Goal: Information Seeking & Learning: Compare options

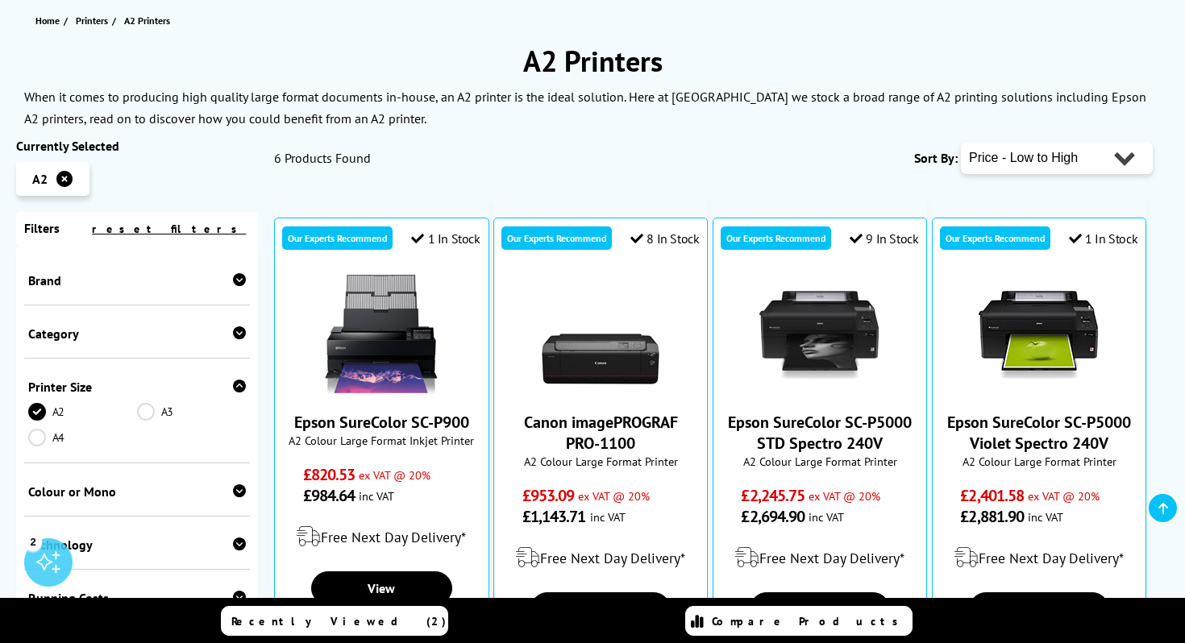
scroll to position [179, 0]
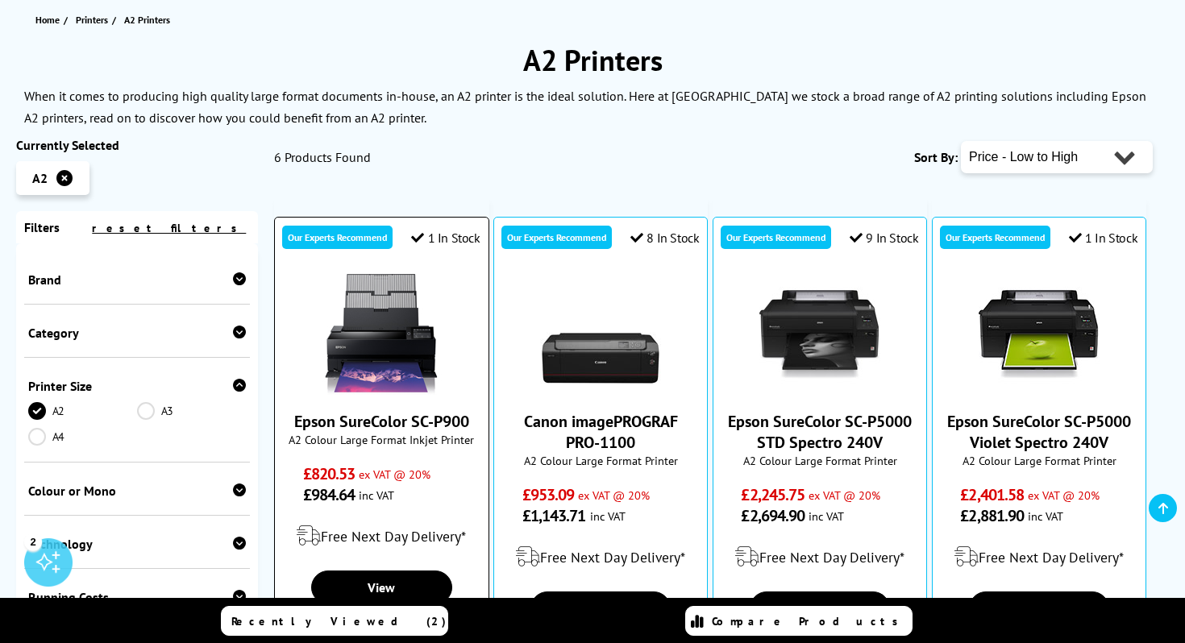
click at [359, 422] on link "Epson SureColor SC-P900" at bounding box center [381, 421] width 175 height 21
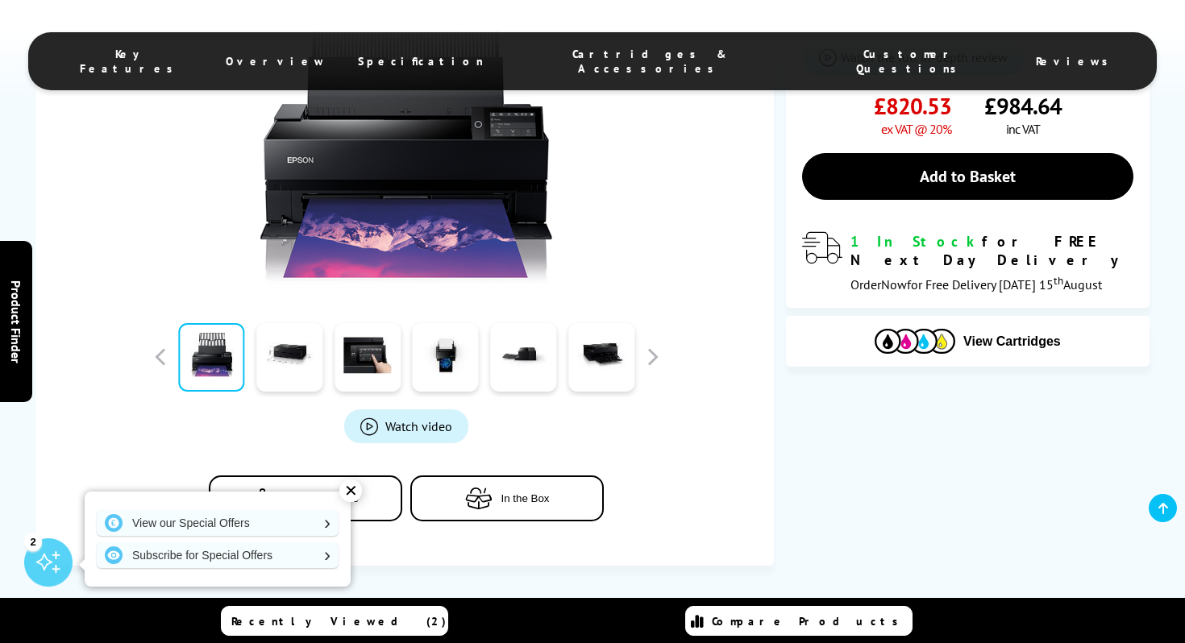
scroll to position [469, 0]
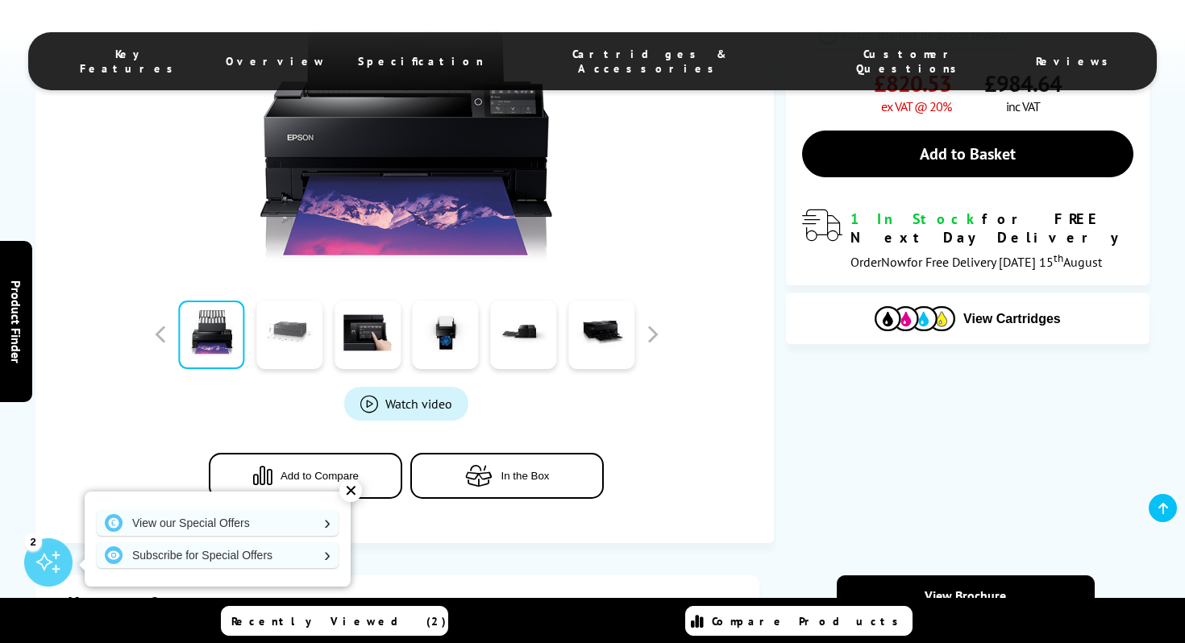
click at [294, 332] on link at bounding box center [289, 335] width 66 height 69
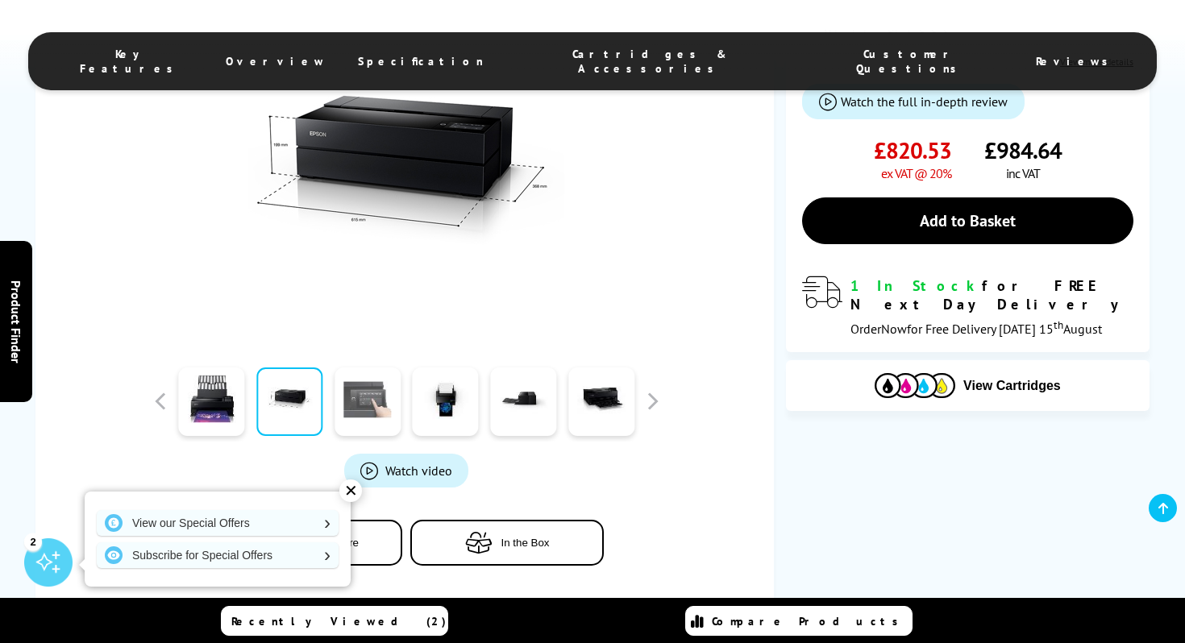
scroll to position [388, 0]
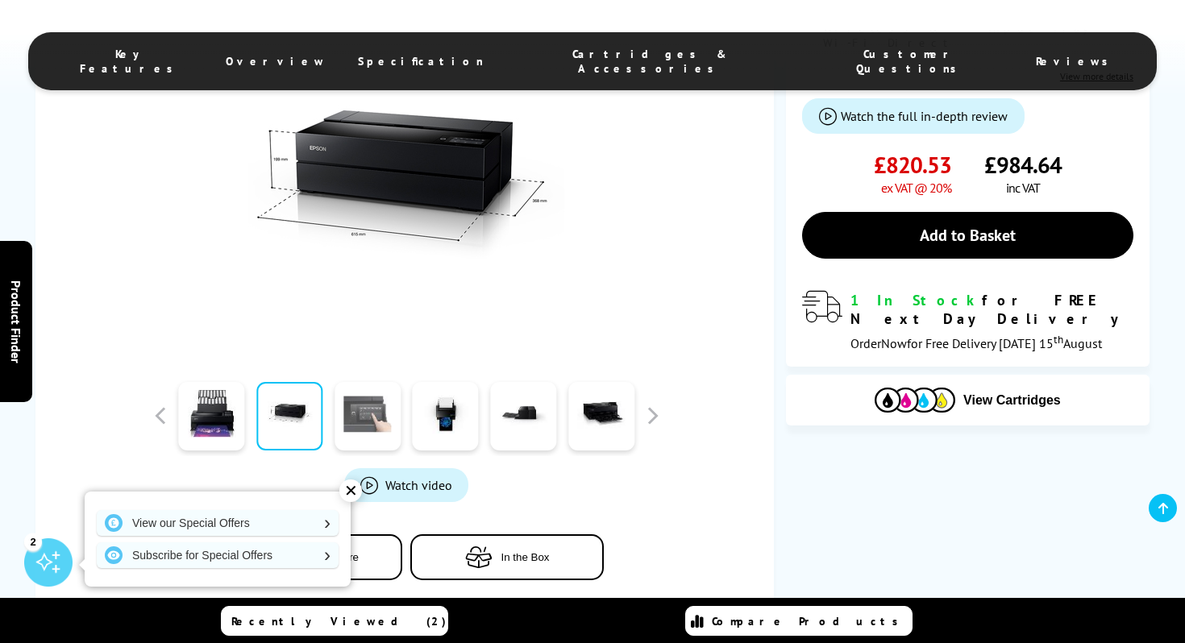
click at [356, 409] on link at bounding box center [367, 416] width 66 height 69
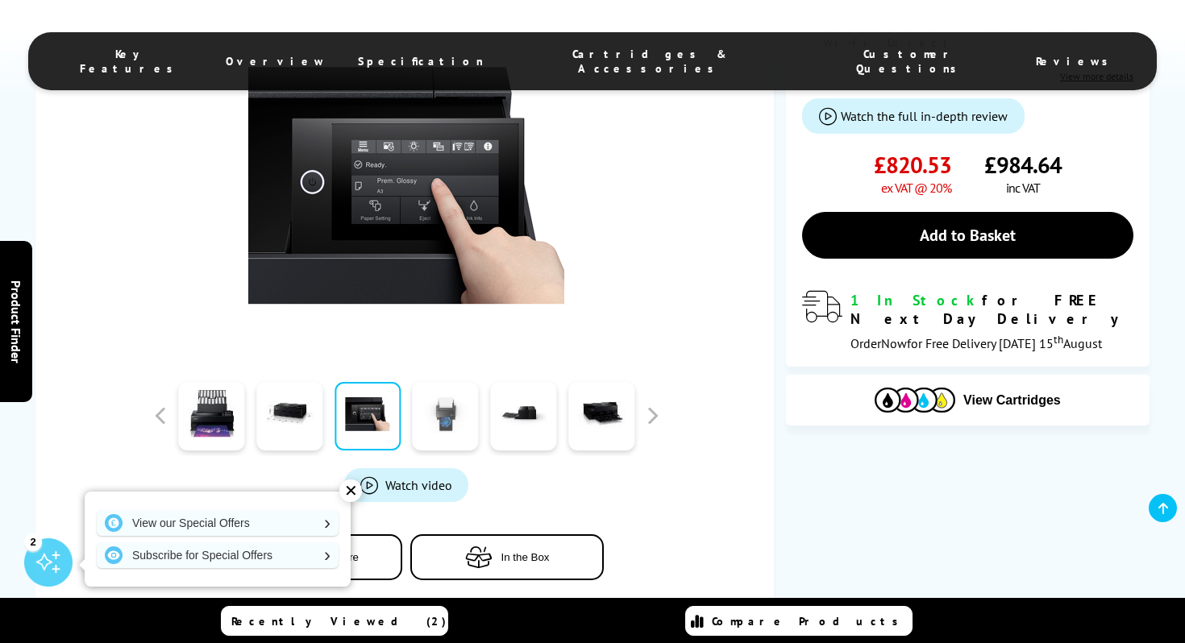
click at [454, 421] on link at bounding box center [446, 416] width 66 height 69
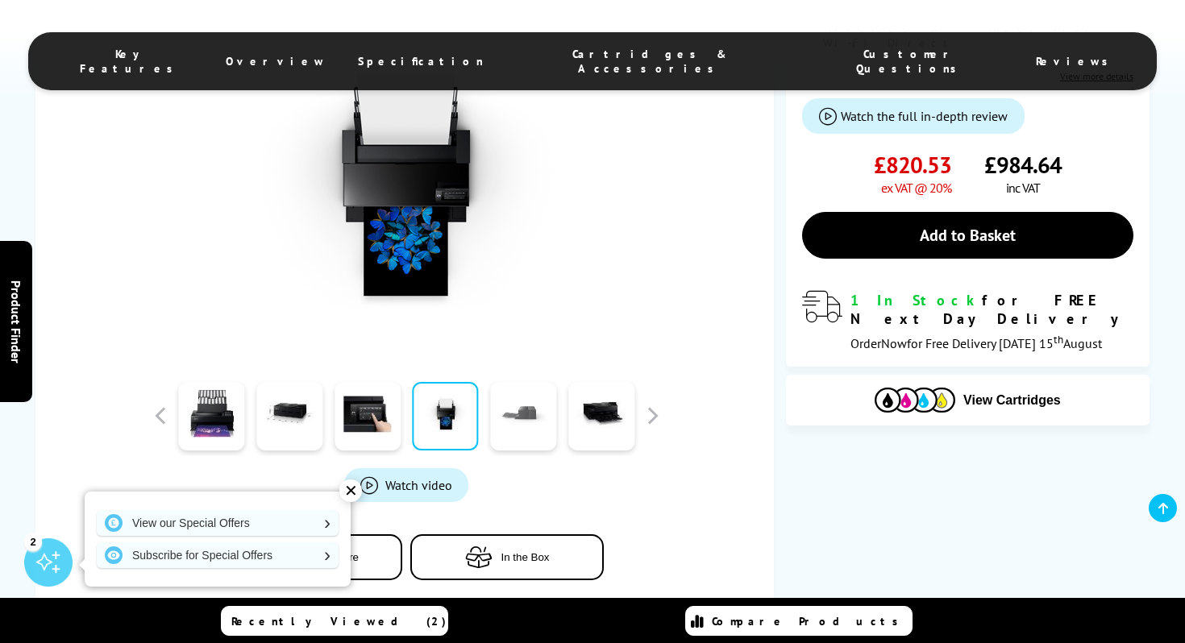
click at [529, 418] on link at bounding box center [523, 416] width 66 height 69
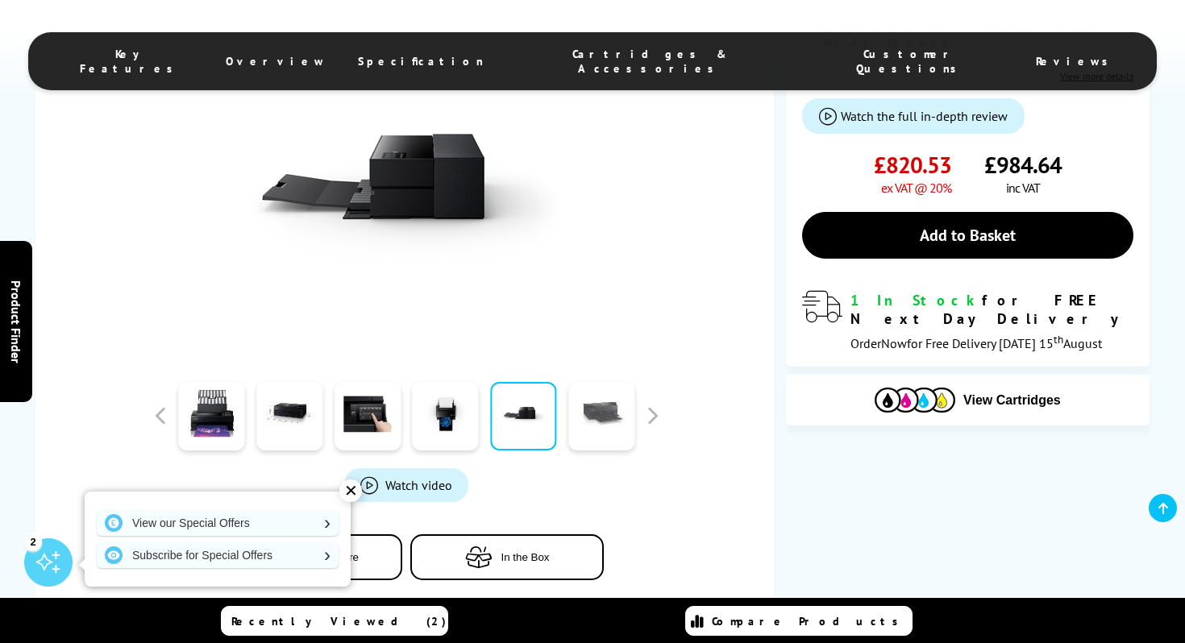
click at [604, 423] on link at bounding box center [601, 416] width 66 height 69
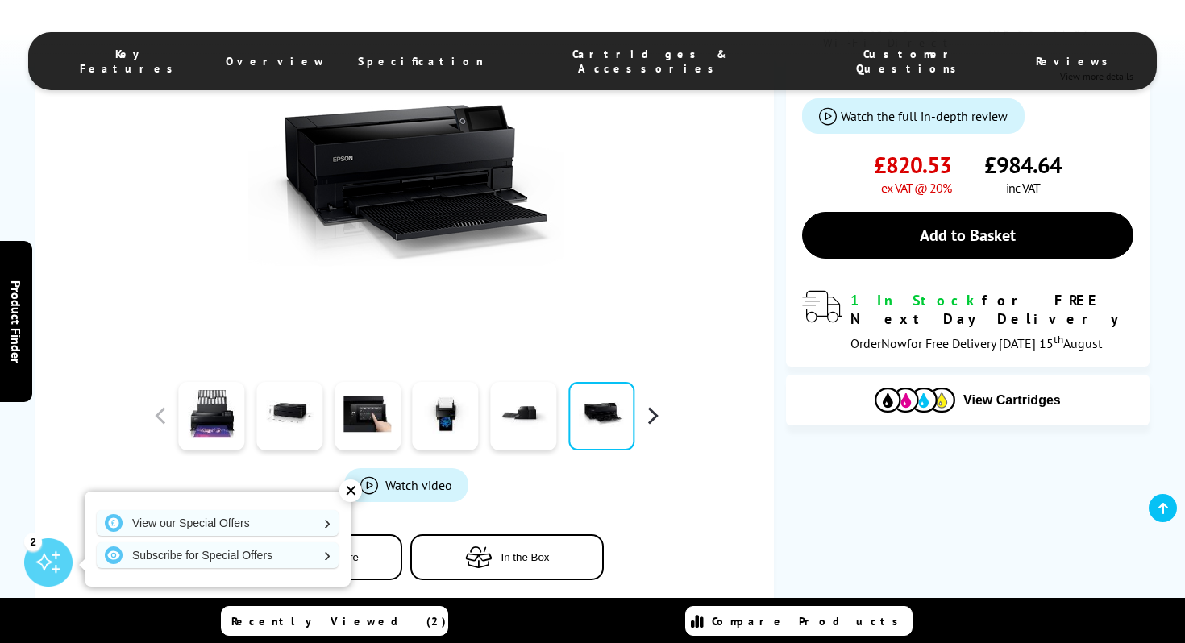
click at [646, 417] on button "button" at bounding box center [652, 416] width 24 height 24
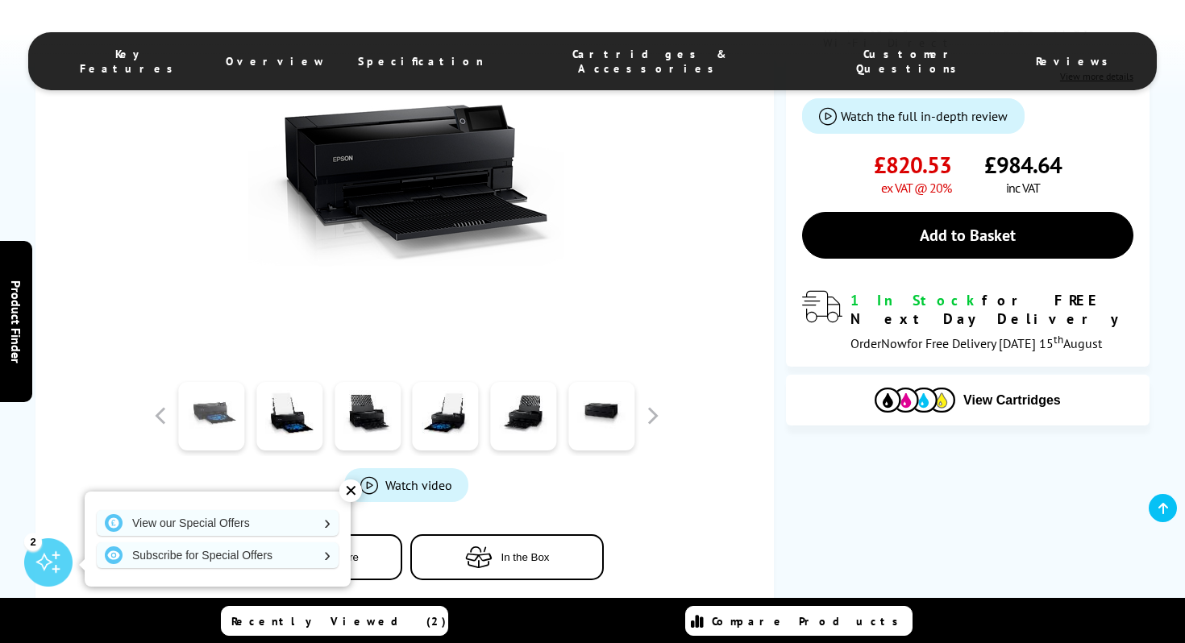
click at [224, 403] on link at bounding box center [212, 416] width 66 height 69
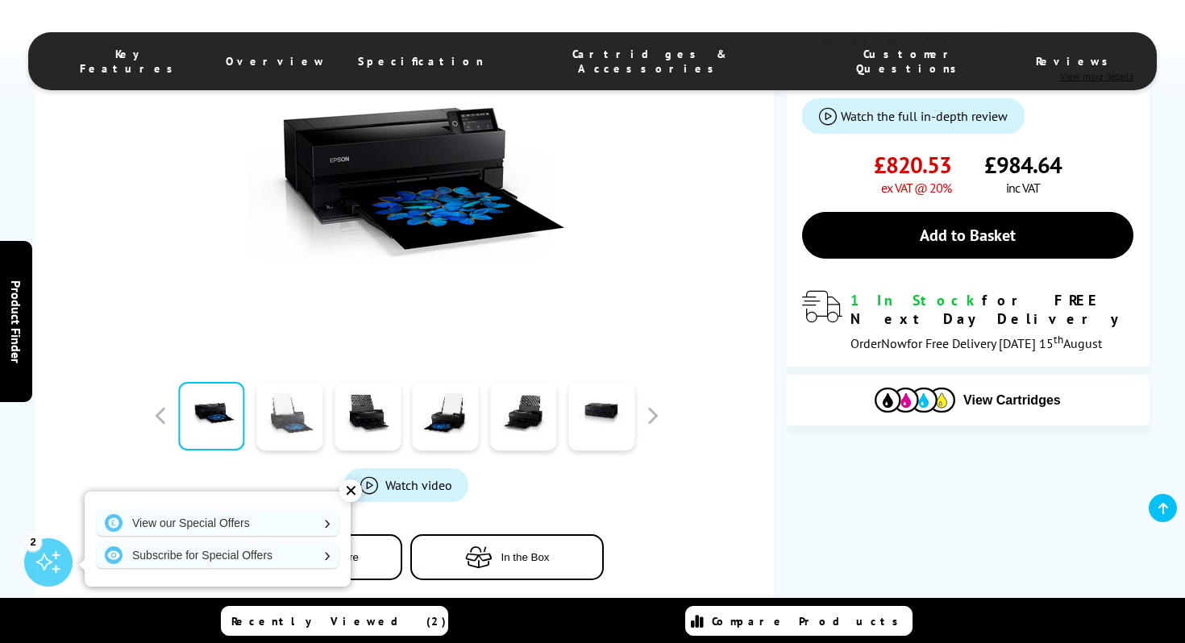
click at [292, 417] on link at bounding box center [289, 416] width 66 height 69
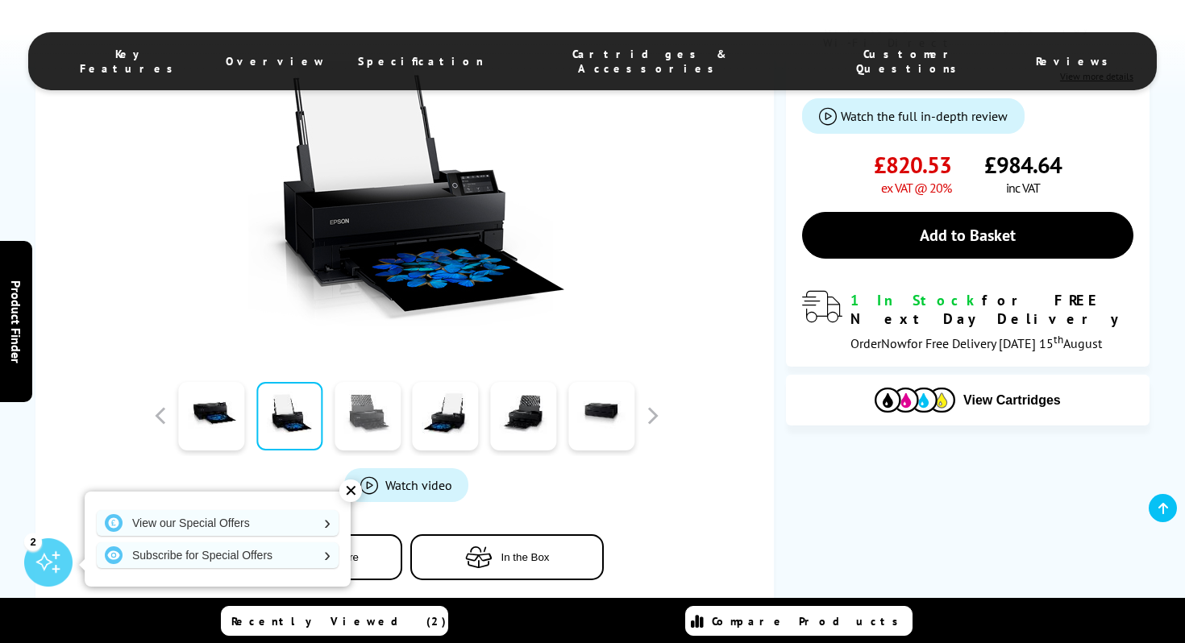
click at [359, 413] on link at bounding box center [367, 416] width 66 height 69
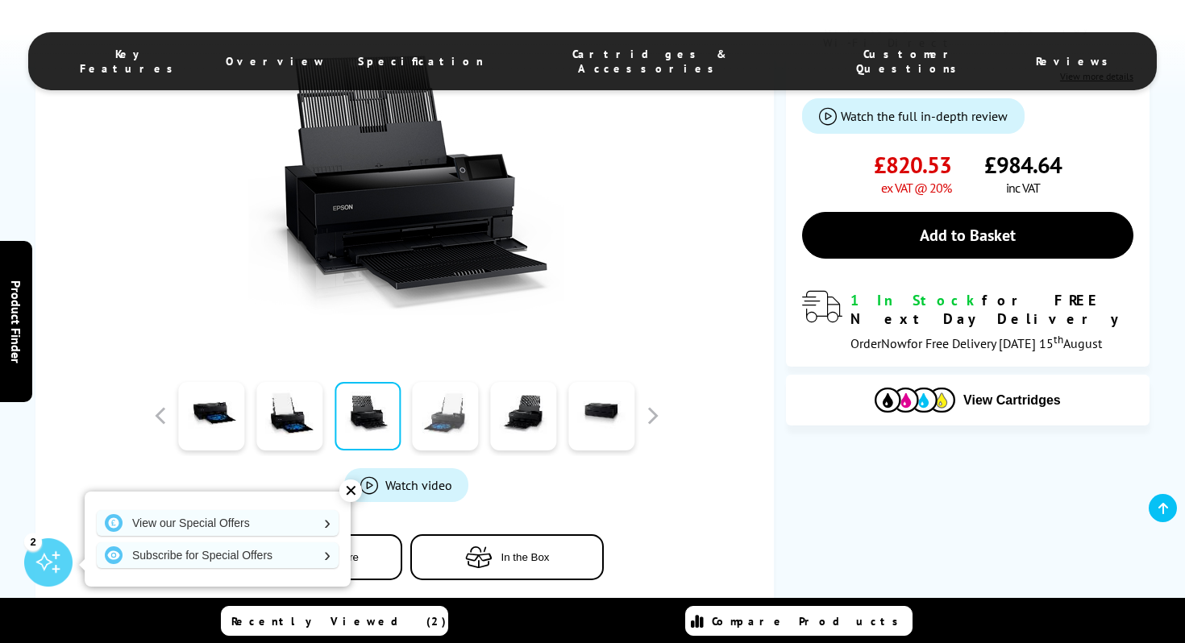
click at [432, 413] on link at bounding box center [446, 416] width 66 height 69
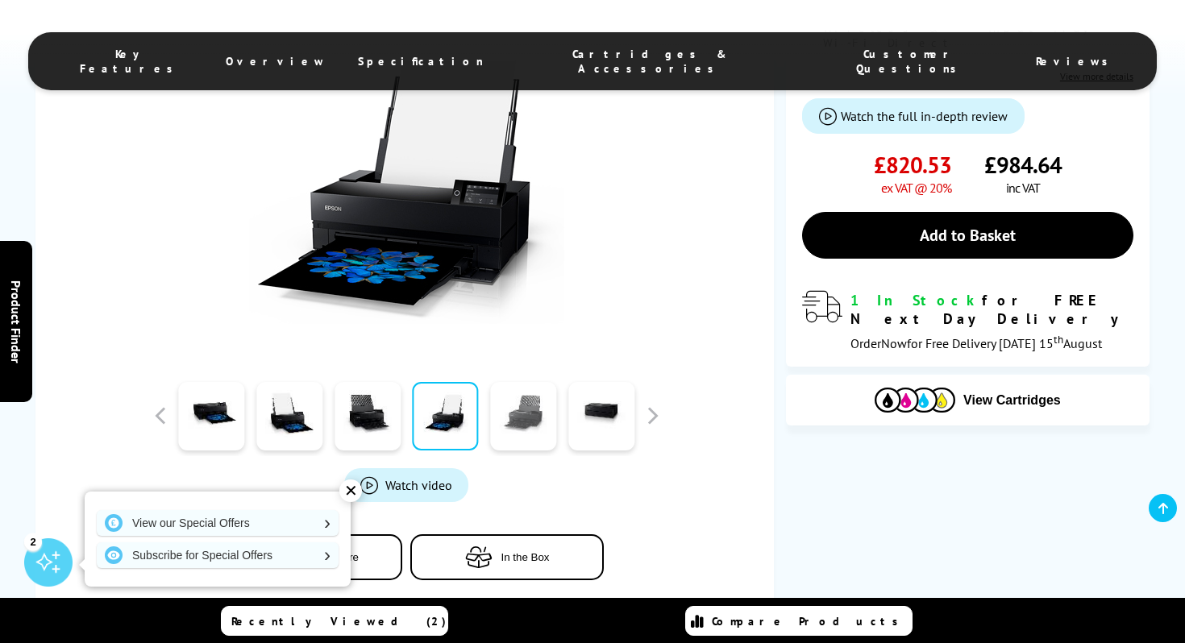
click at [499, 415] on link at bounding box center [523, 416] width 66 height 69
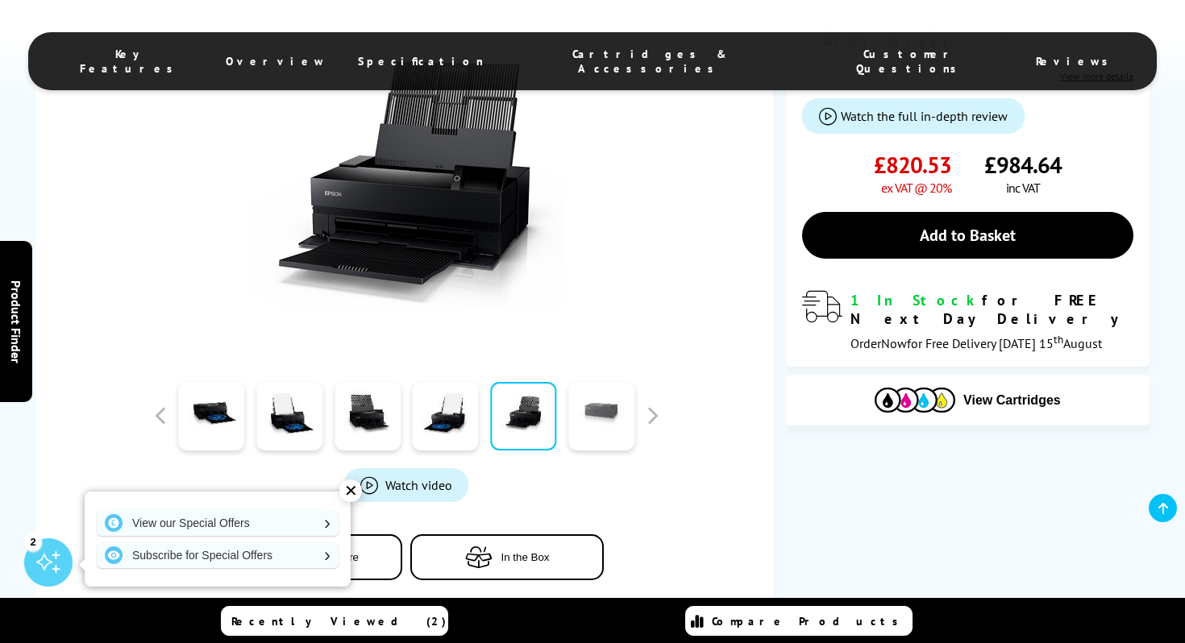
click at [583, 417] on link at bounding box center [601, 416] width 66 height 69
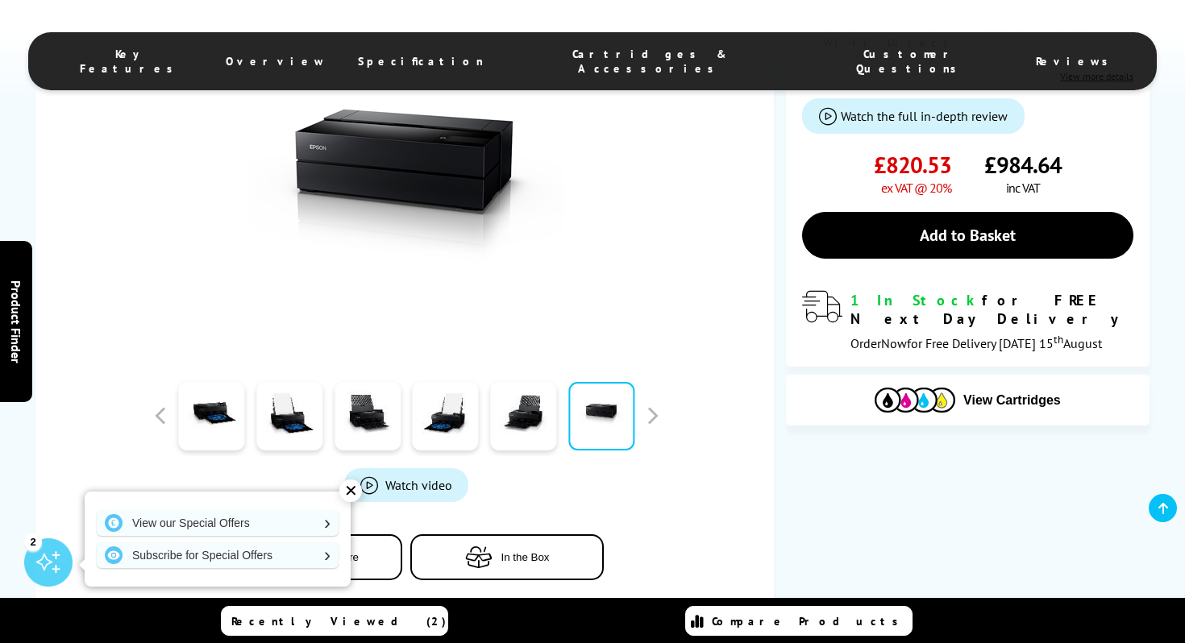
click at [348, 490] on div "✕" at bounding box center [350, 491] width 23 height 23
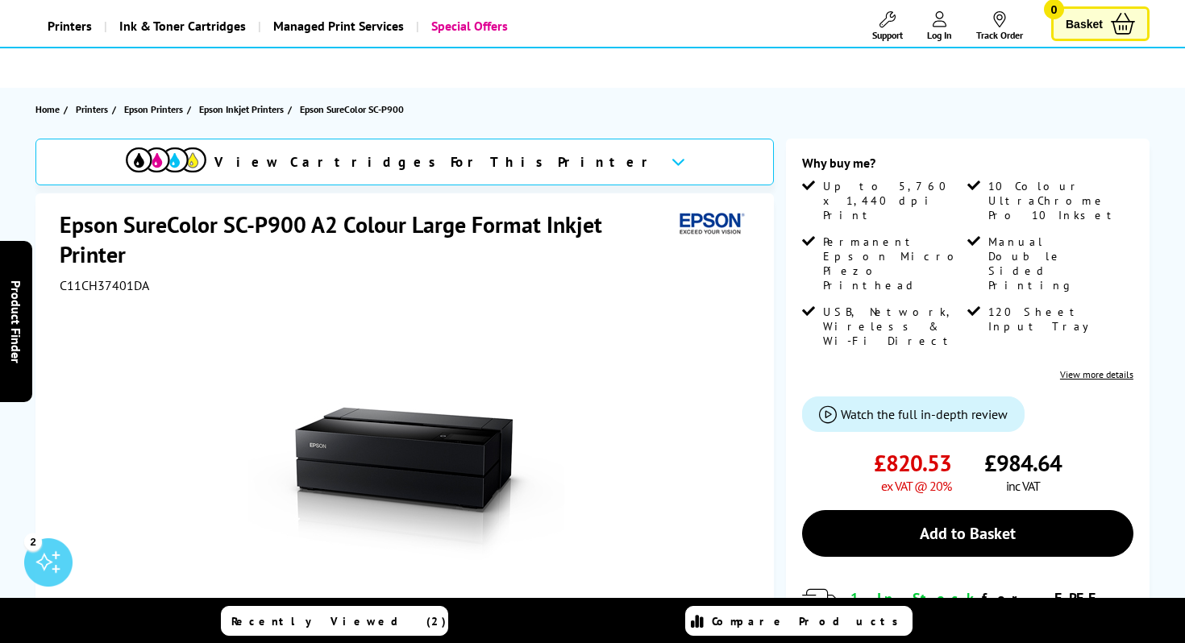
scroll to position [97, 0]
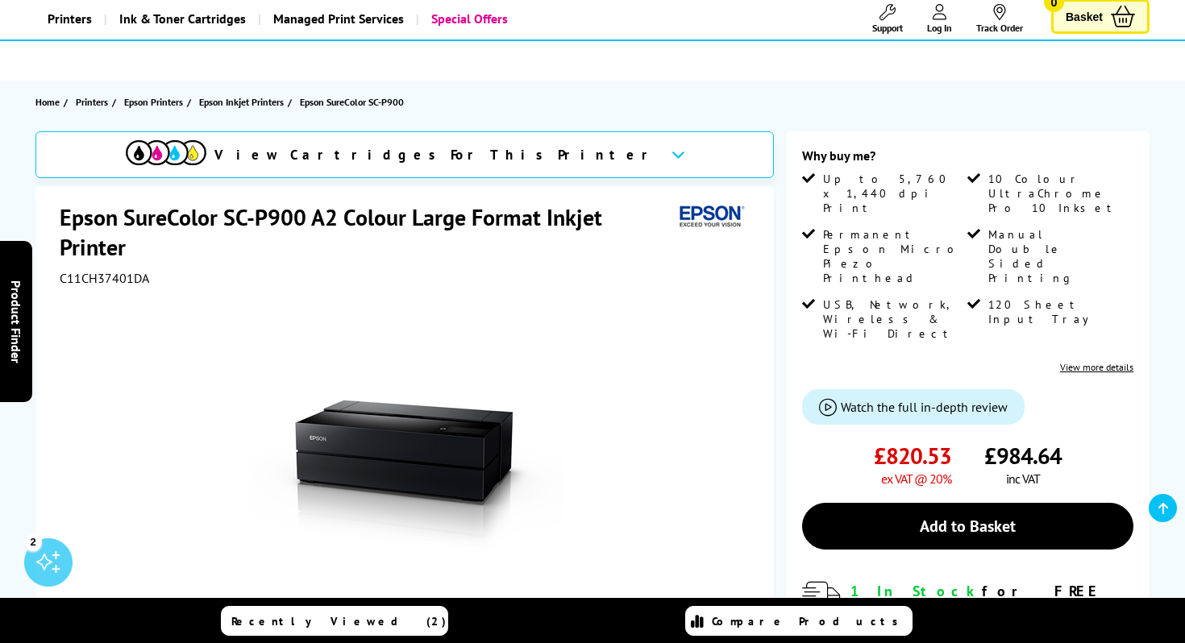
click at [56, 565] on div "2" at bounding box center [48, 562] width 48 height 48
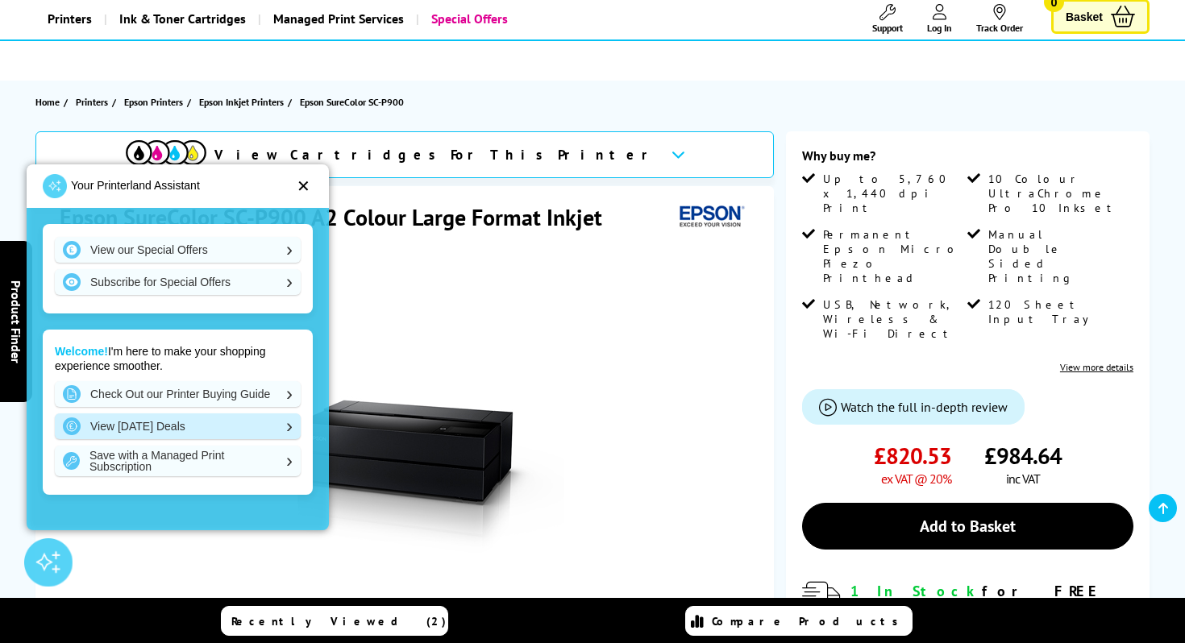
scroll to position [0, 0]
click at [58, 187] on img at bounding box center [55, 186] width 24 height 24
click at [312, 185] on div "Your Printerland Assistant ✕" at bounding box center [178, 186] width 302 height 44
click at [302, 188] on div "✕" at bounding box center [304, 186] width 14 height 16
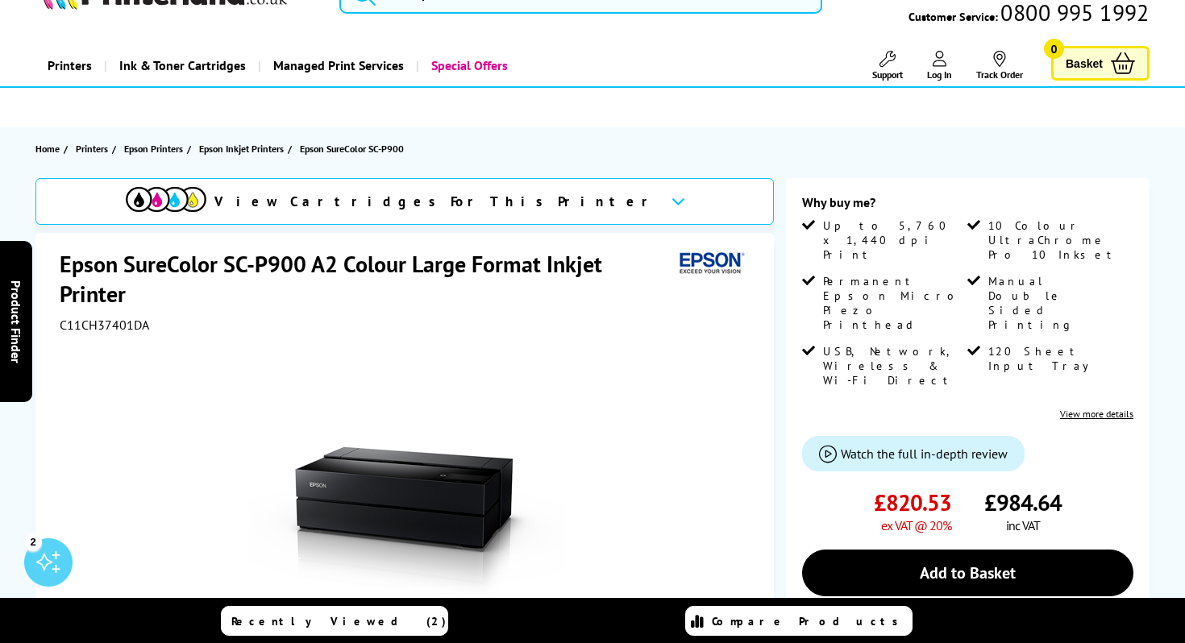
scroll to position [49, 0]
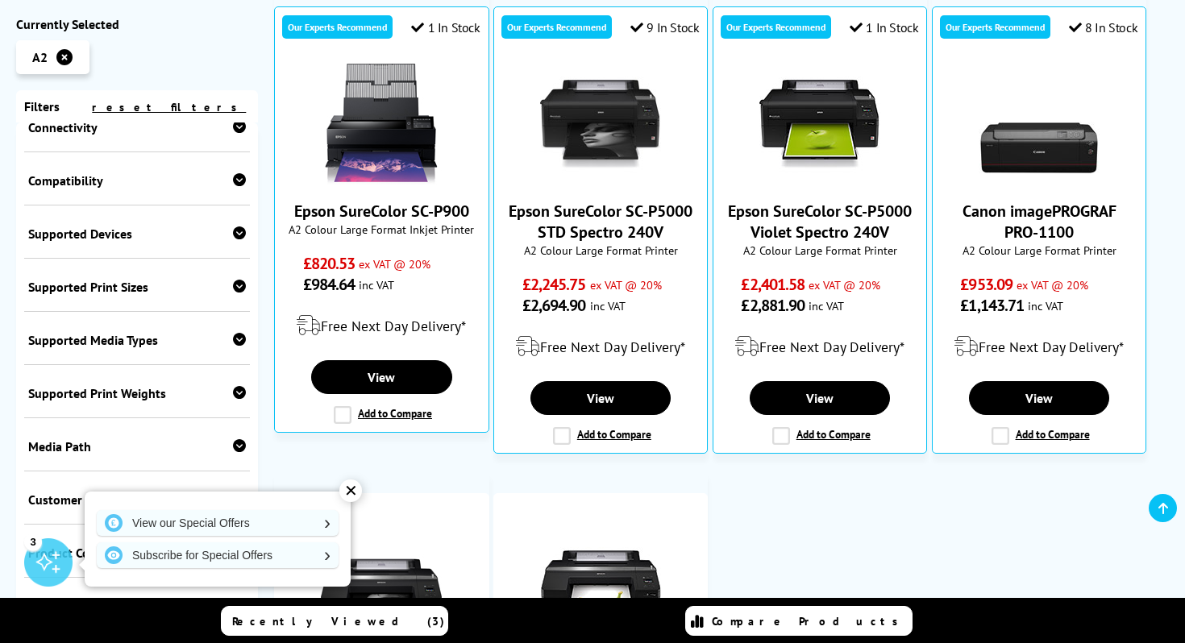
scroll to position [417, 0]
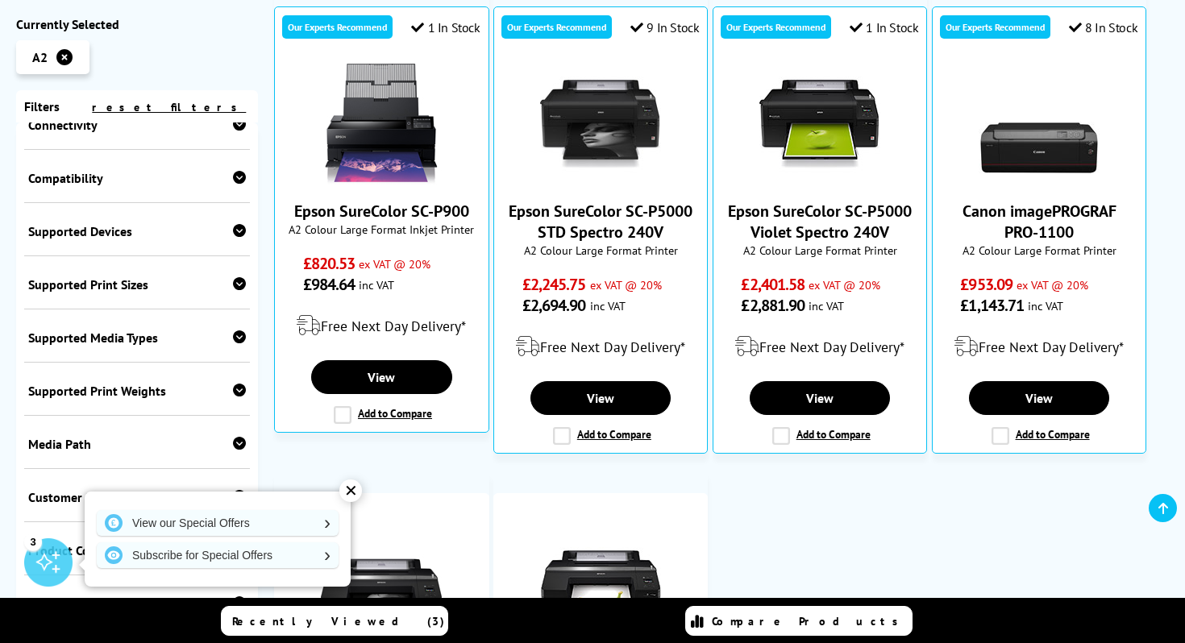
click at [346, 489] on div "✕" at bounding box center [350, 491] width 23 height 23
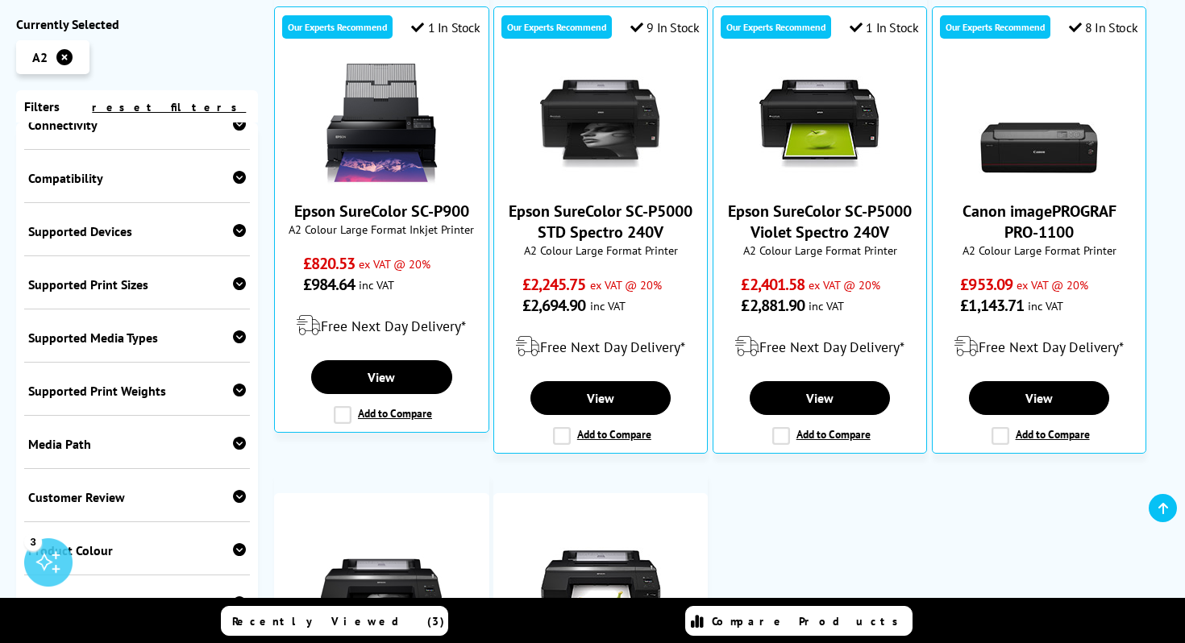
click at [238, 277] on icon at bounding box center [239, 283] width 13 height 13
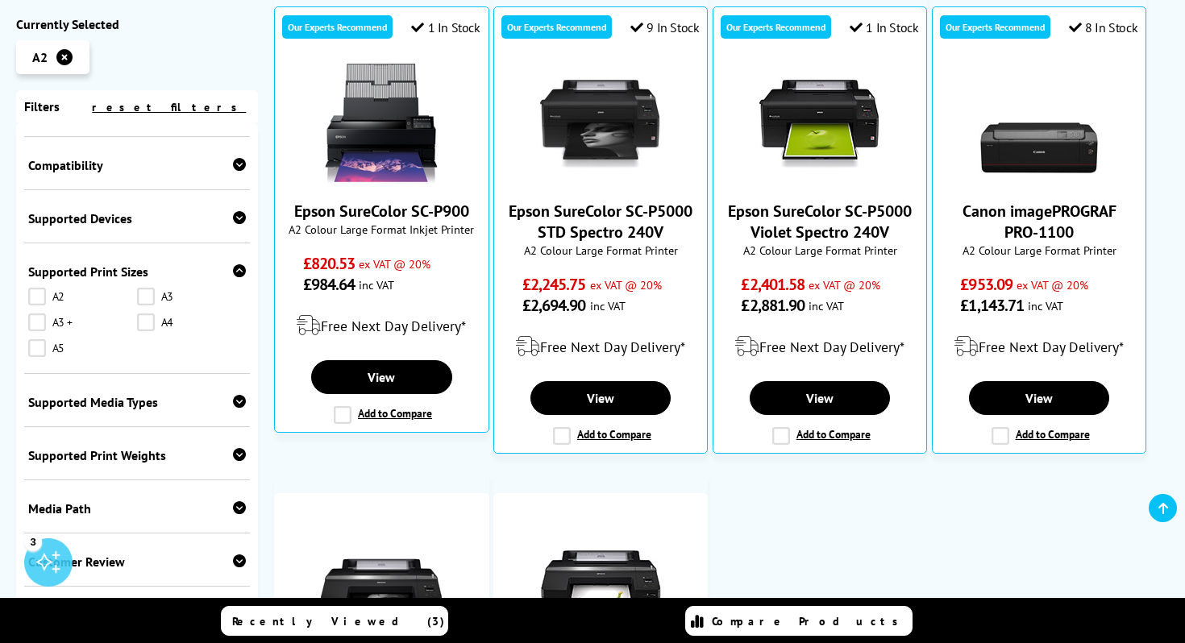
click at [39, 303] on link "A2" at bounding box center [82, 297] width 109 height 18
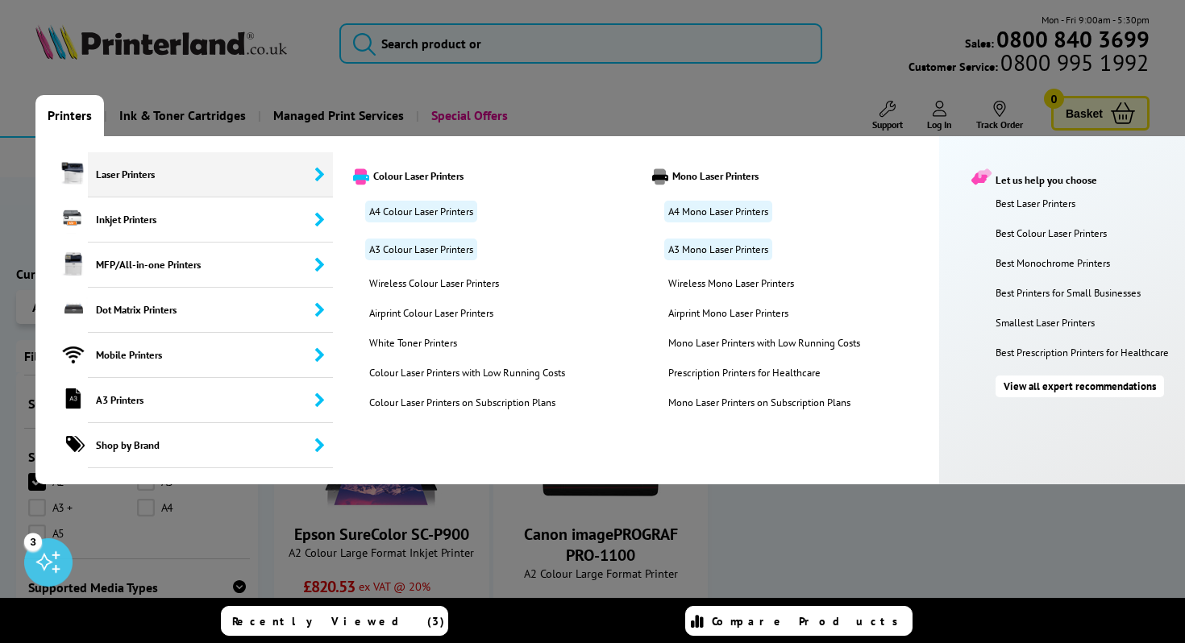
click at [211, 177] on span "Laser Printers" at bounding box center [210, 174] width 245 height 45
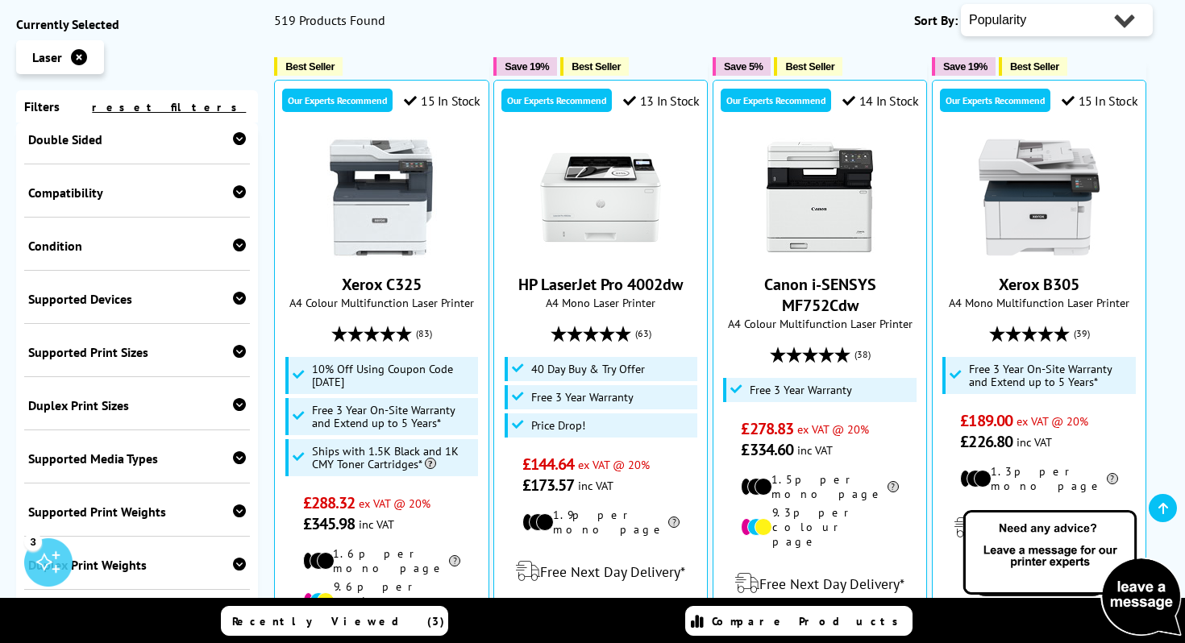
scroll to position [471, 0]
click at [233, 357] on icon at bounding box center [239, 350] width 13 height 13
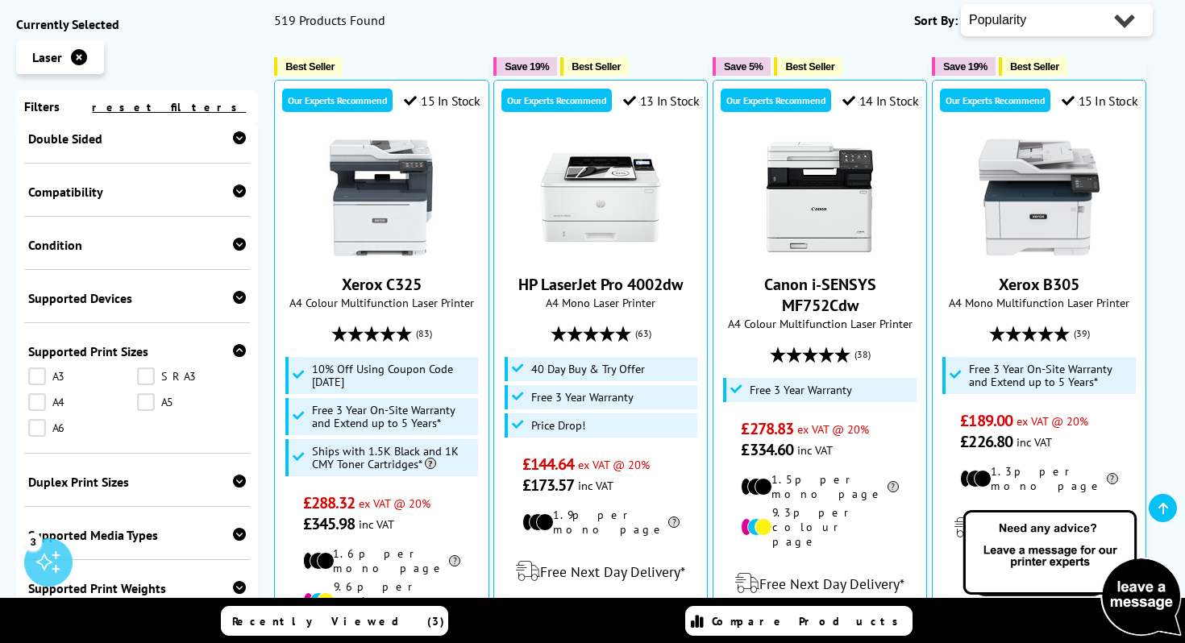
click at [233, 357] on icon at bounding box center [239, 350] width 13 height 13
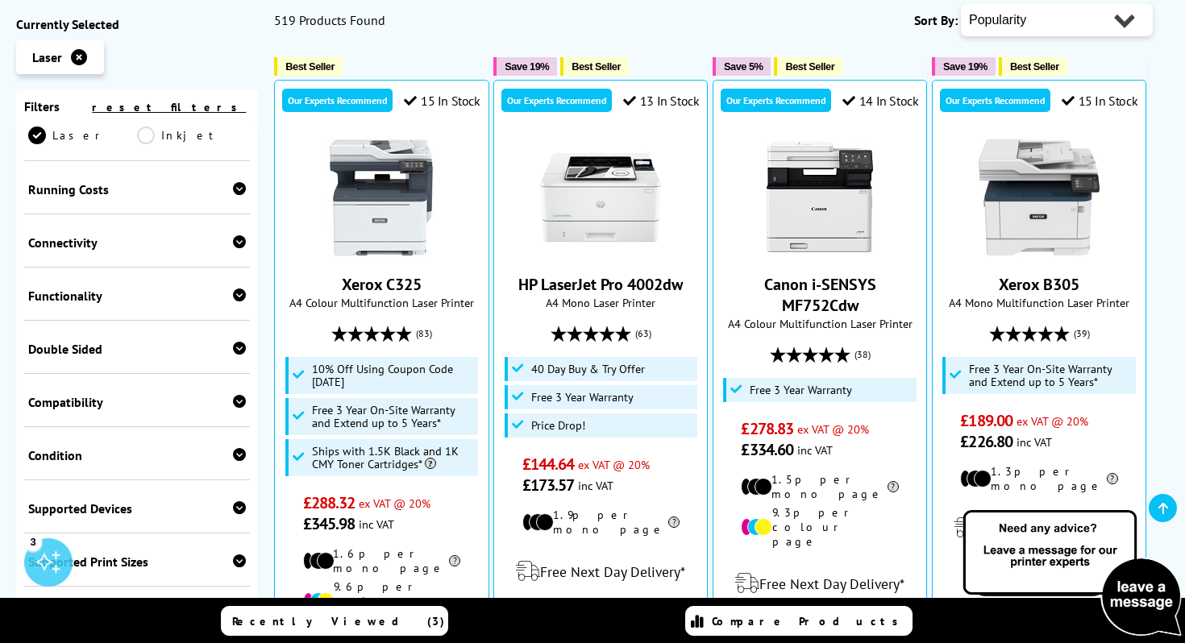
scroll to position [0, 0]
